Goal: Task Accomplishment & Management: Manage account settings

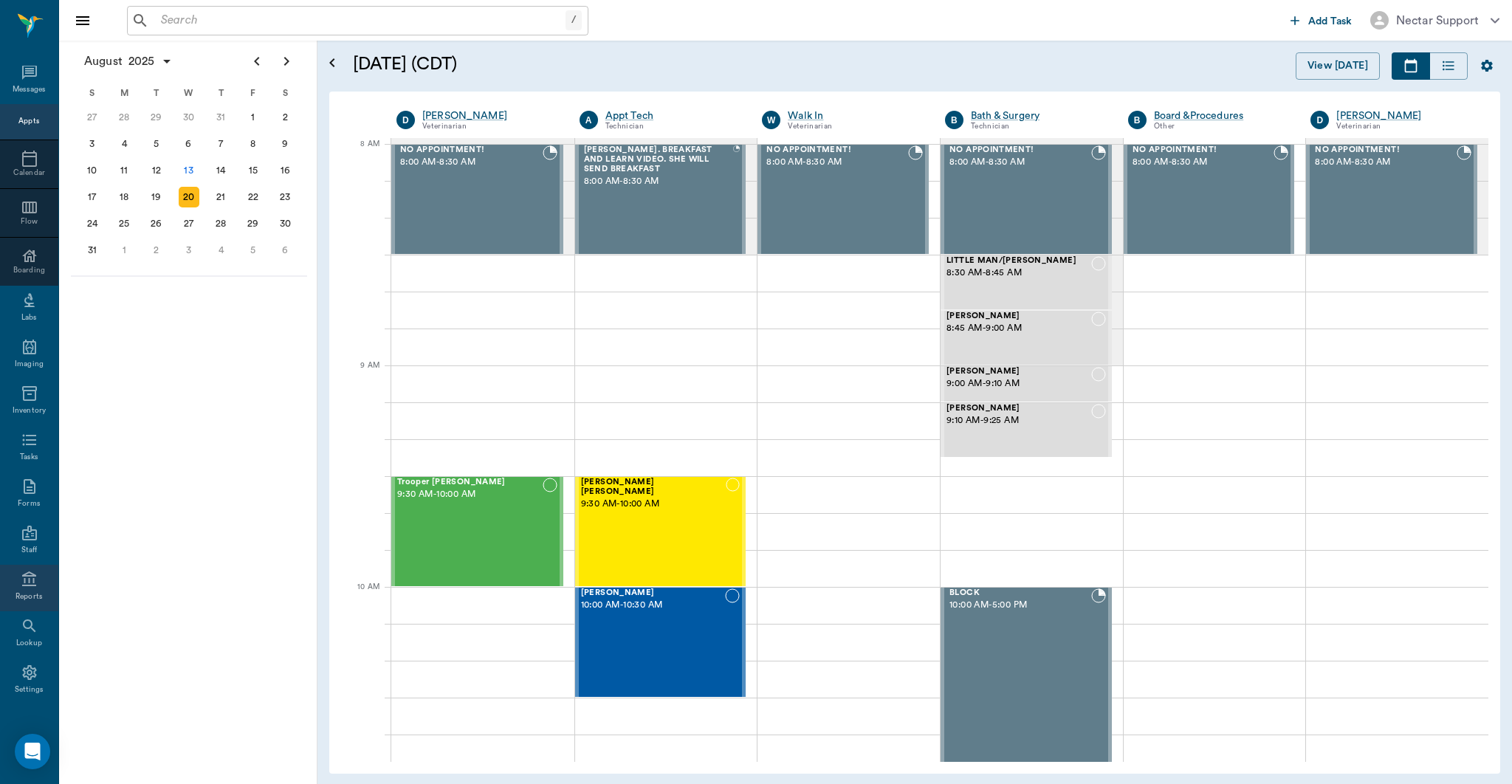
scroll to position [28, 0]
click at [32, 671] on div "Settings" at bounding box center [29, 676] width 29 height 11
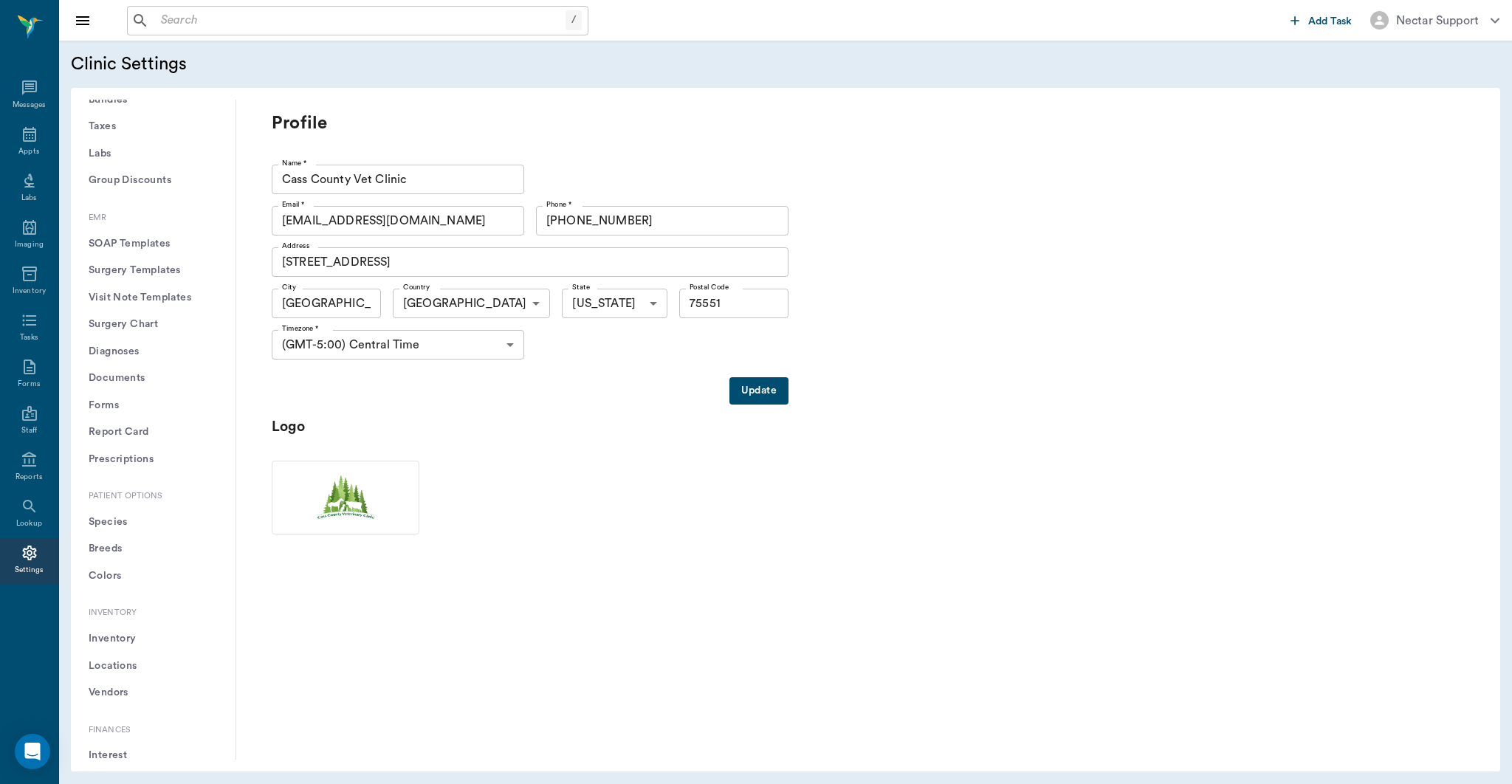
scroll to position [921, 0]
click at [136, 607] on button "Soundvet" at bounding box center [153, 612] width 141 height 28
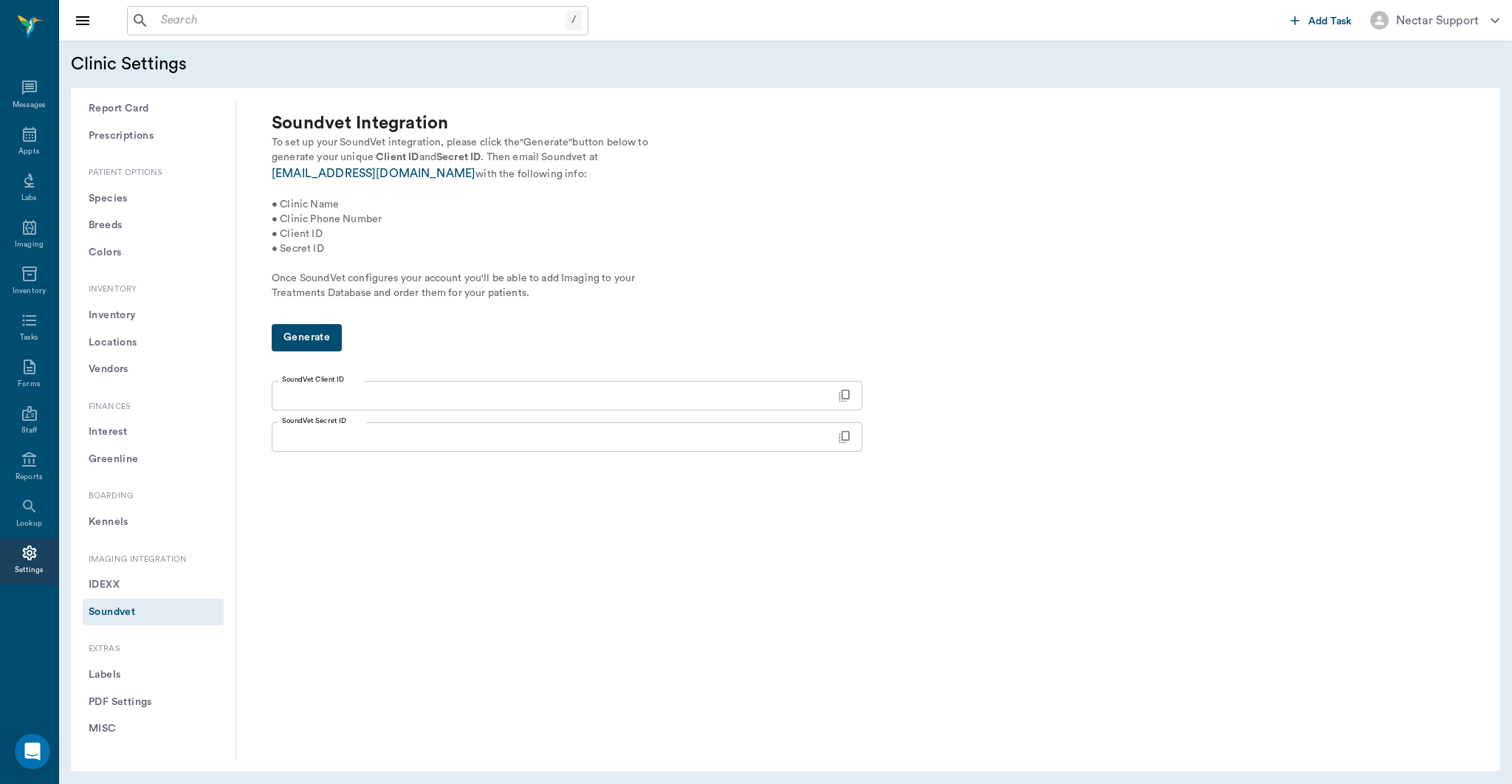
click at [138, 587] on button "IDEXX" at bounding box center [153, 584] width 141 height 28
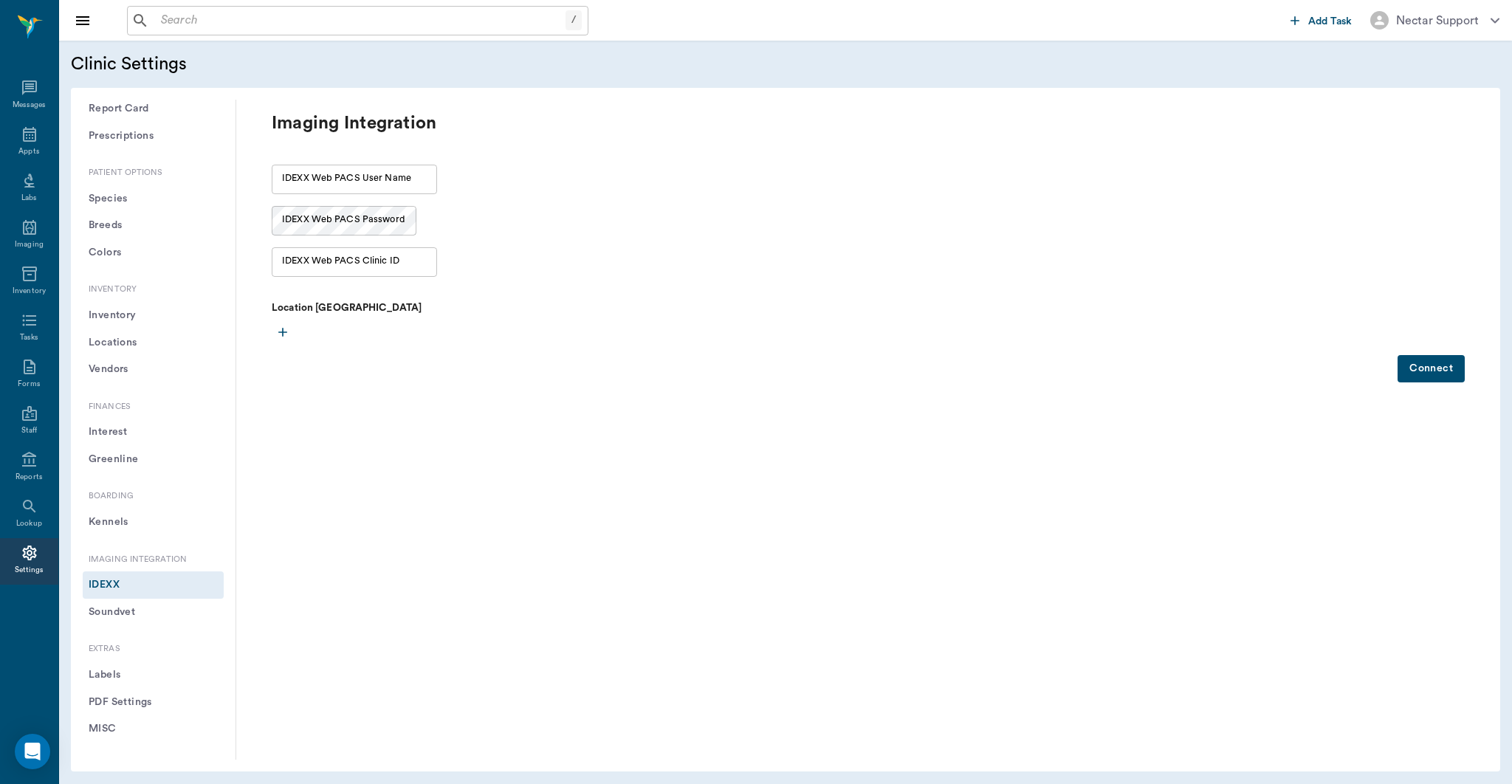
click at [127, 621] on button "Soundvet" at bounding box center [153, 612] width 141 height 28
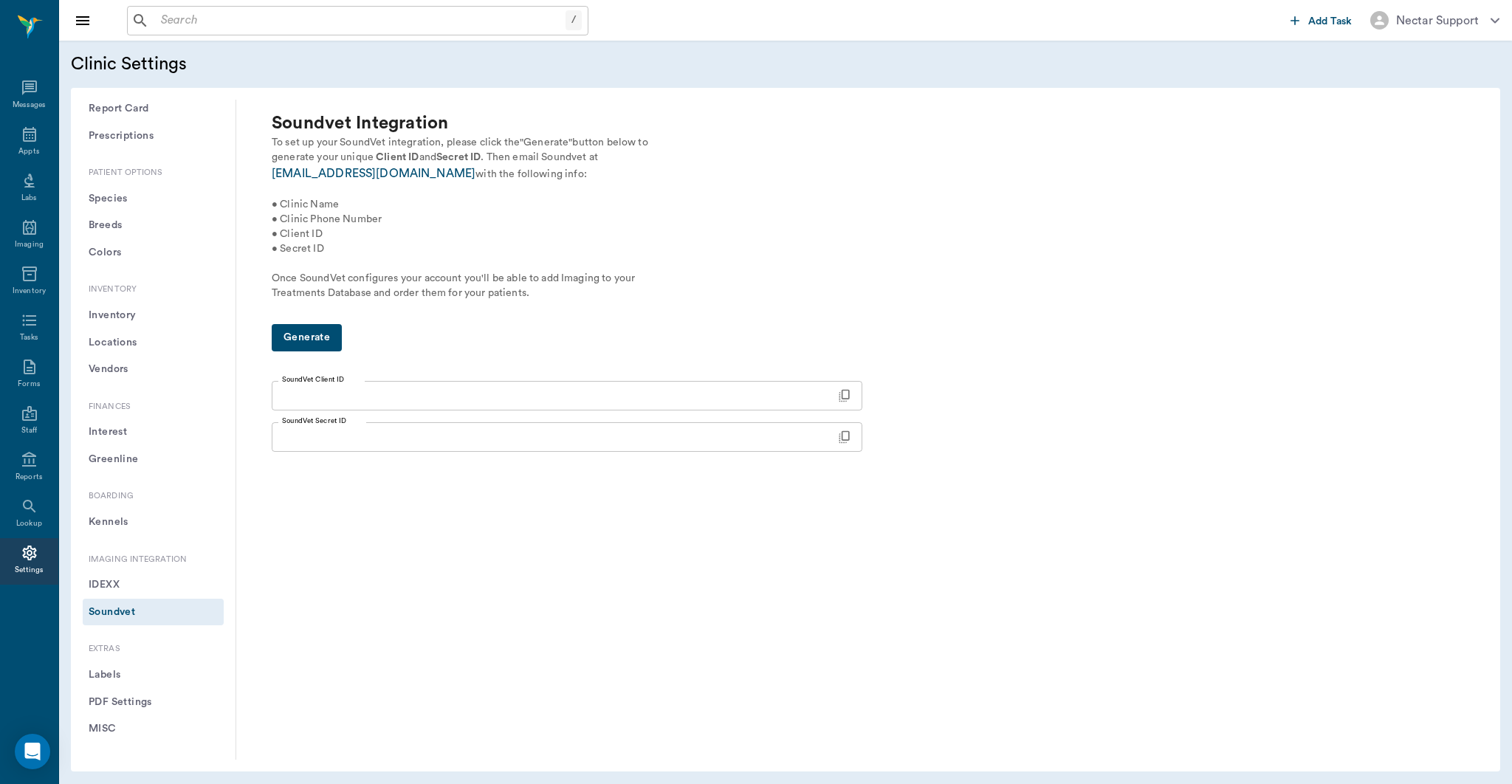
click at [140, 588] on button "IDEXX" at bounding box center [153, 584] width 141 height 28
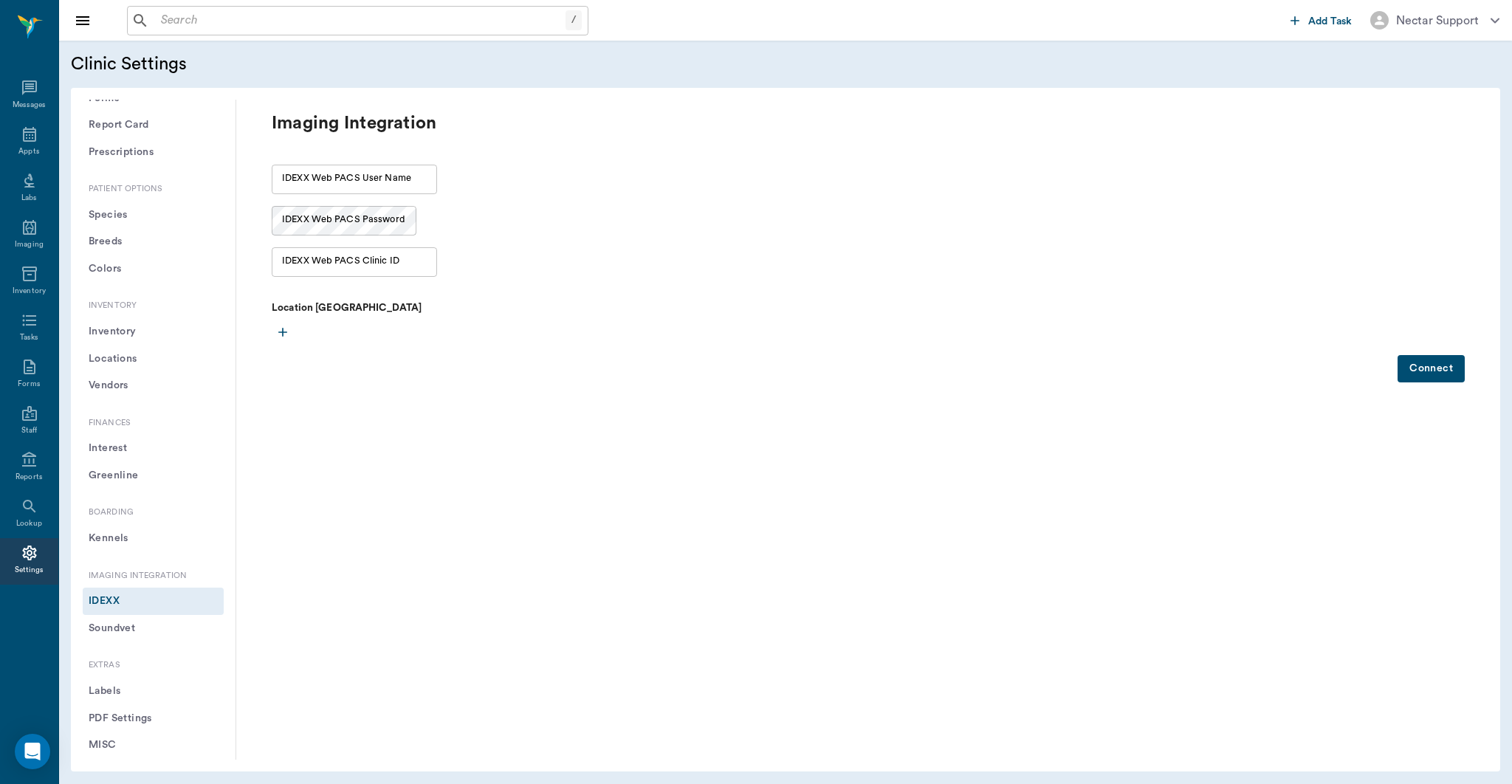
scroll to position [921, 0]
